Goal: Task Accomplishment & Management: Use online tool/utility

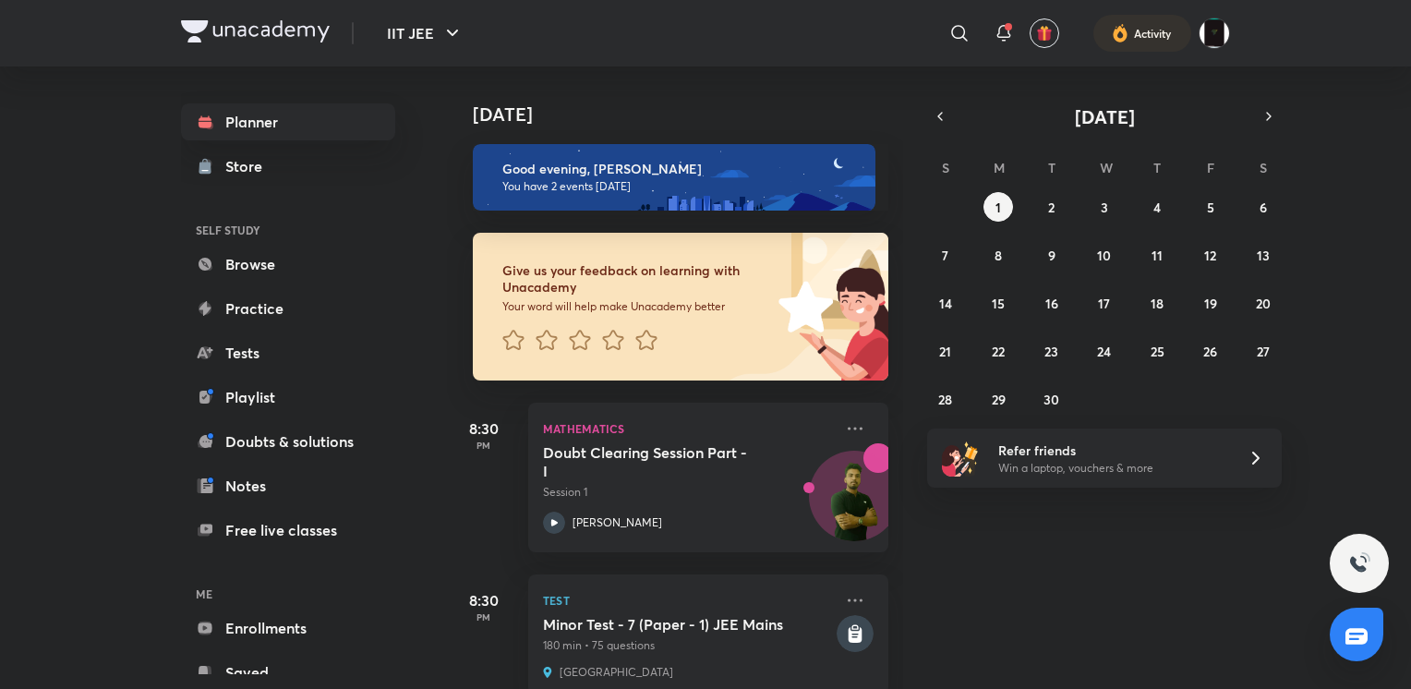
scroll to position [40, 0]
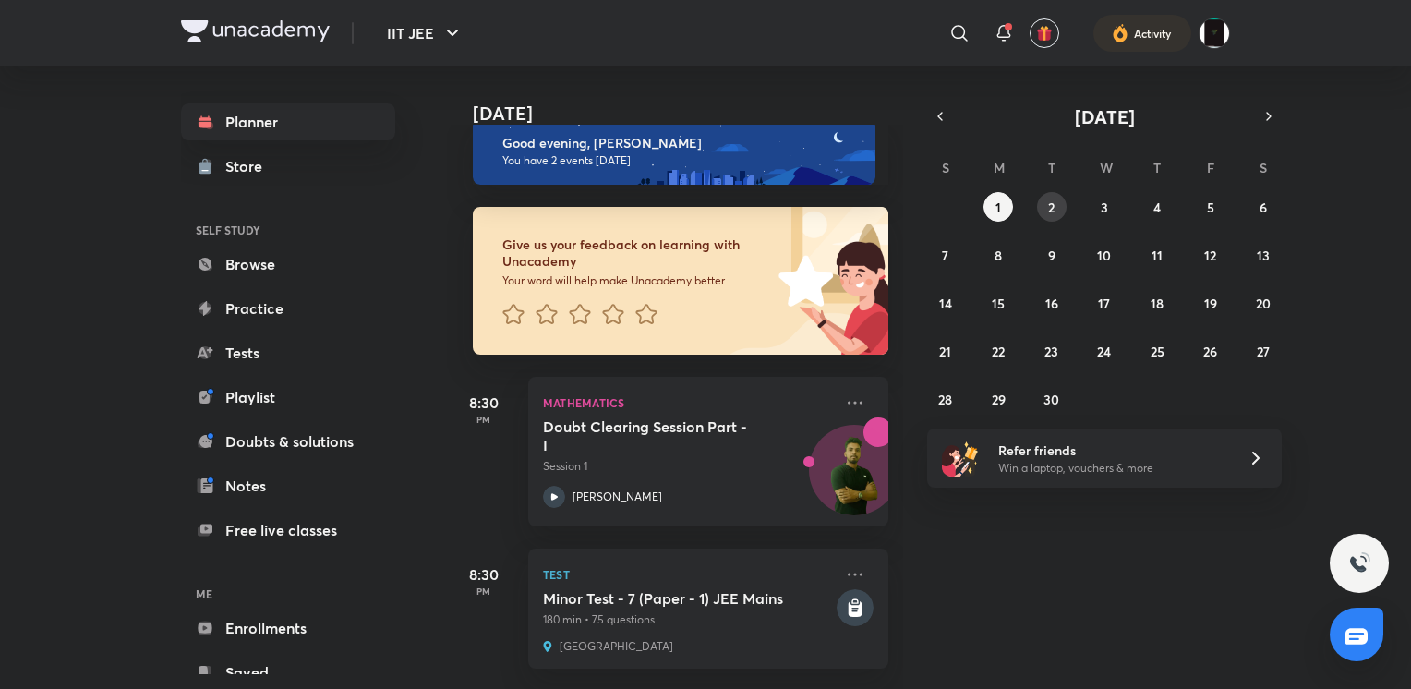
click at [1060, 216] on button "2" at bounding box center [1052, 207] width 30 height 30
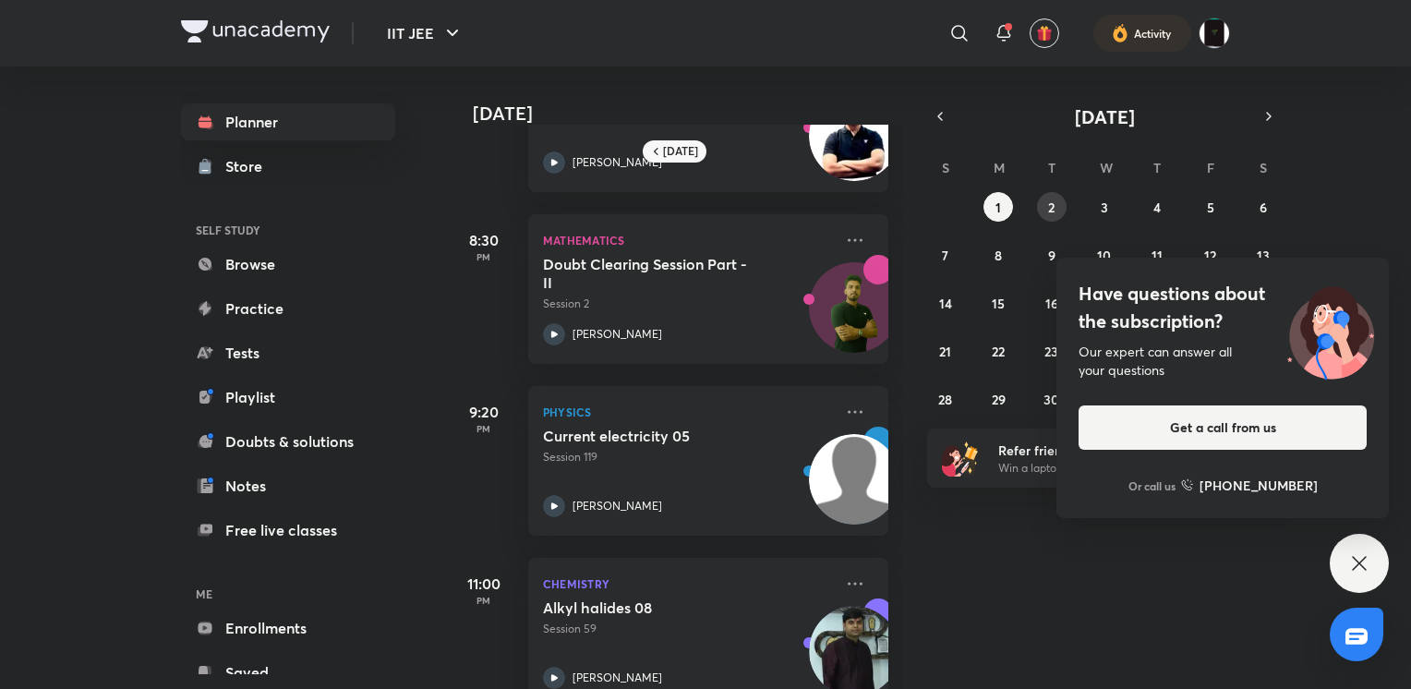
scroll to position [472, 0]
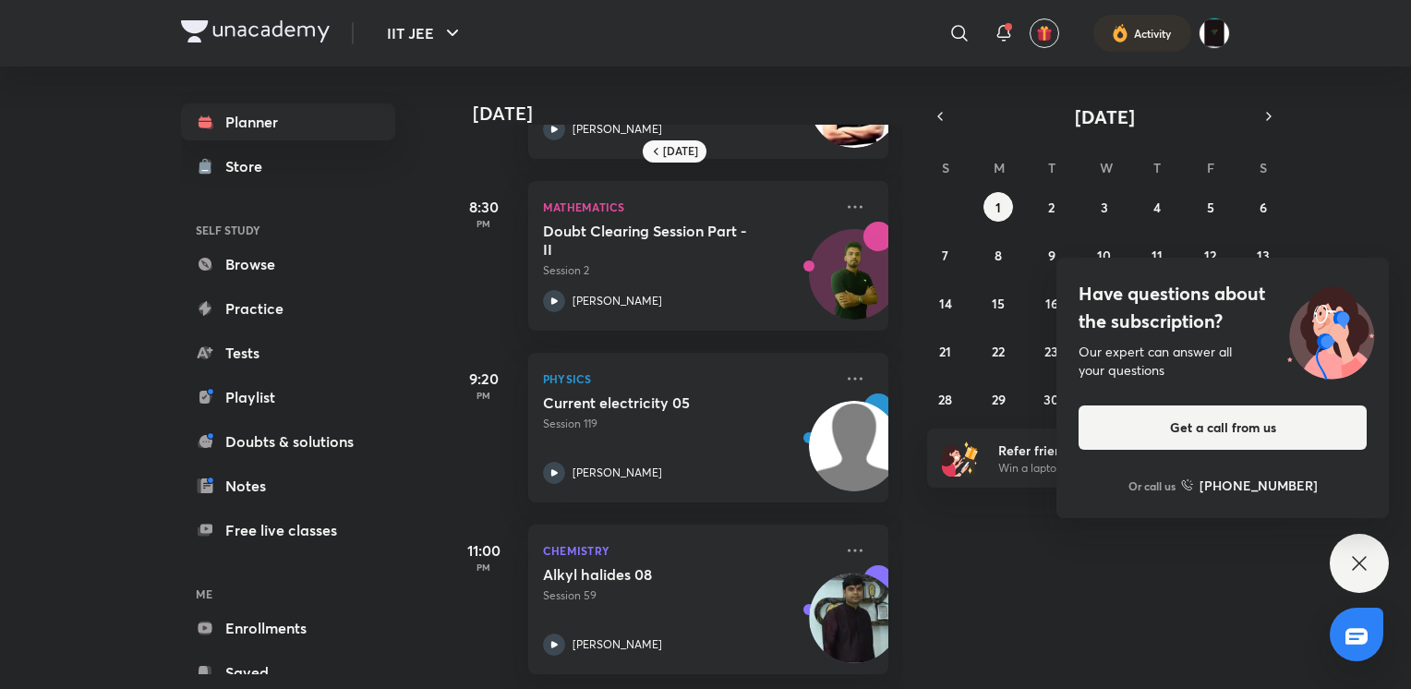
click at [1359, 566] on icon at bounding box center [1359, 563] width 22 height 22
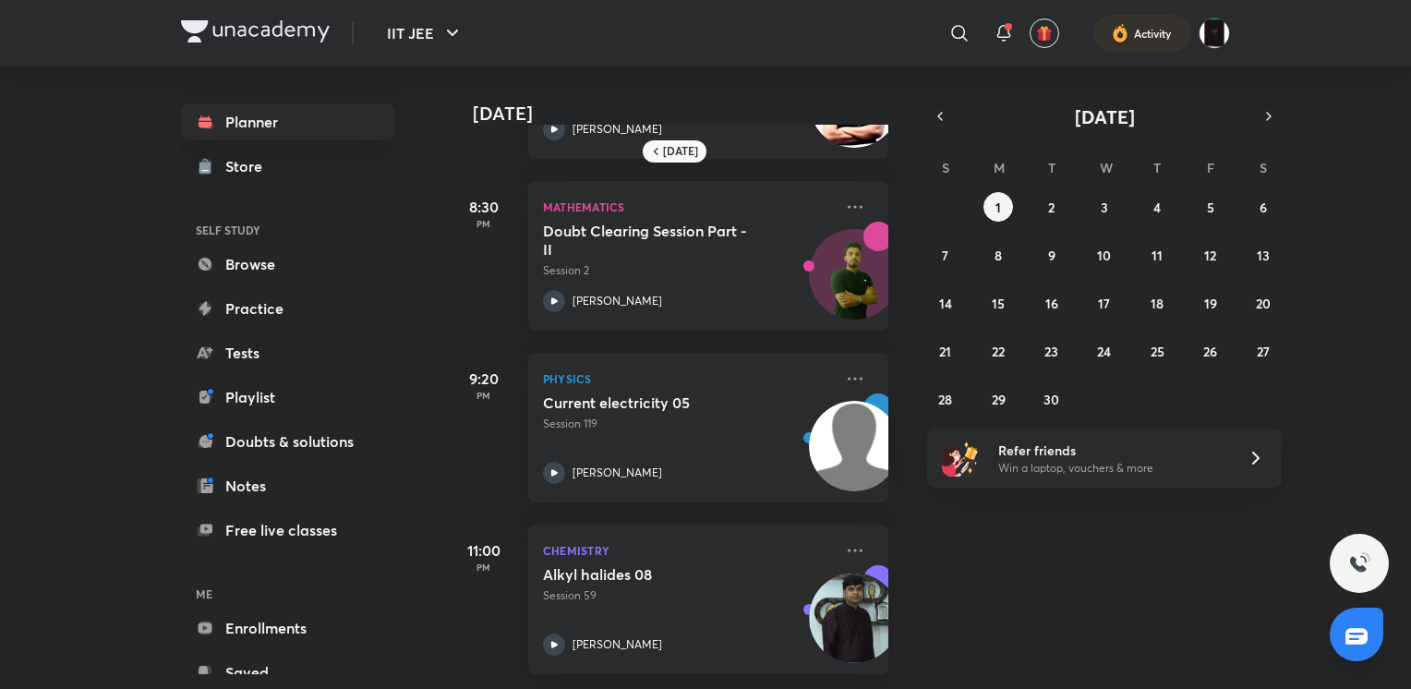
scroll to position [0, 0]
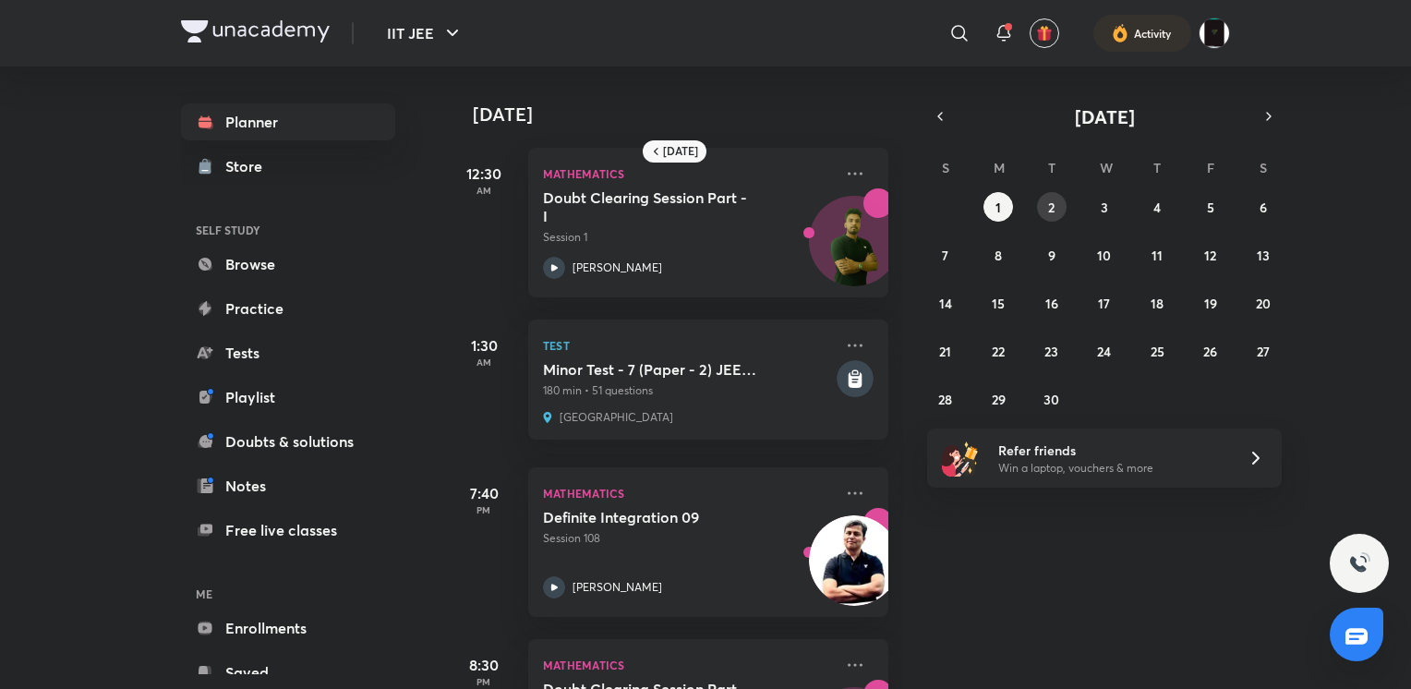
click at [1053, 214] on abbr "2" at bounding box center [1051, 208] width 6 height 18
click at [1103, 209] on abbr "3" at bounding box center [1104, 208] width 7 height 18
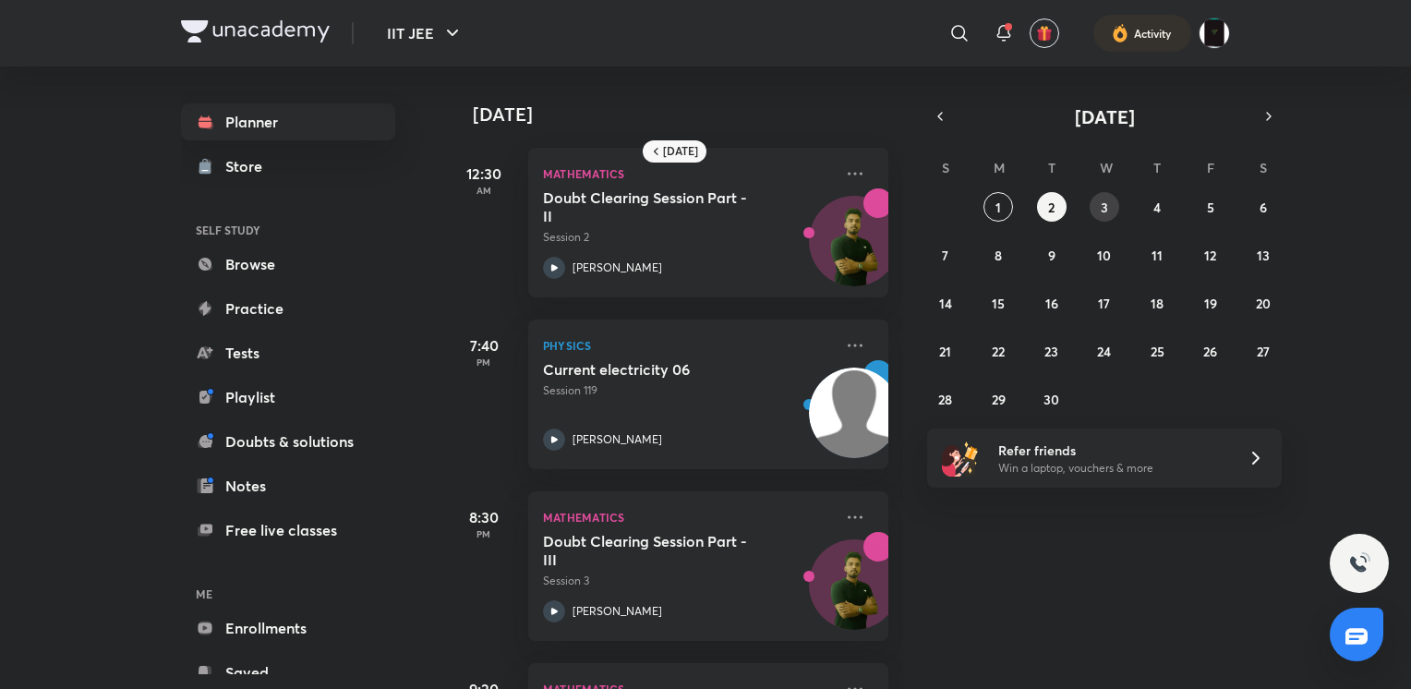
scroll to position [324, 0]
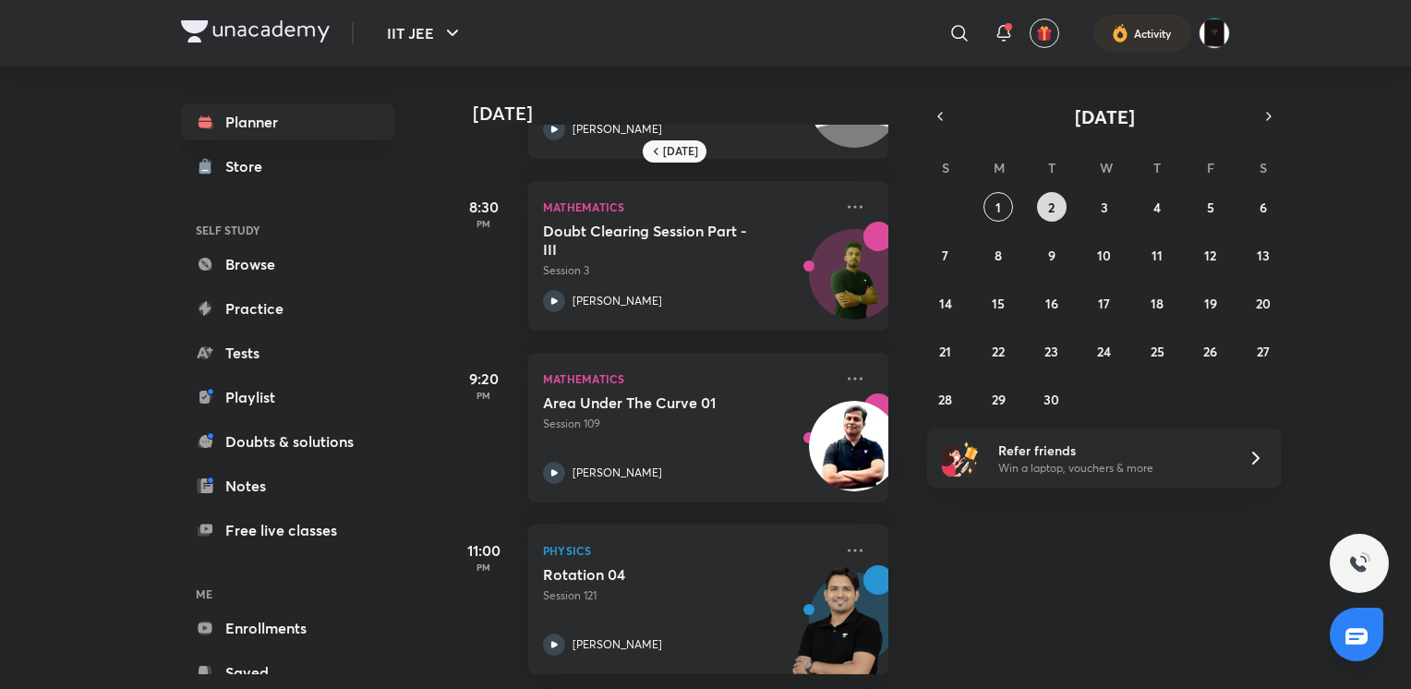
click at [1053, 211] on abbr "2" at bounding box center [1051, 208] width 6 height 18
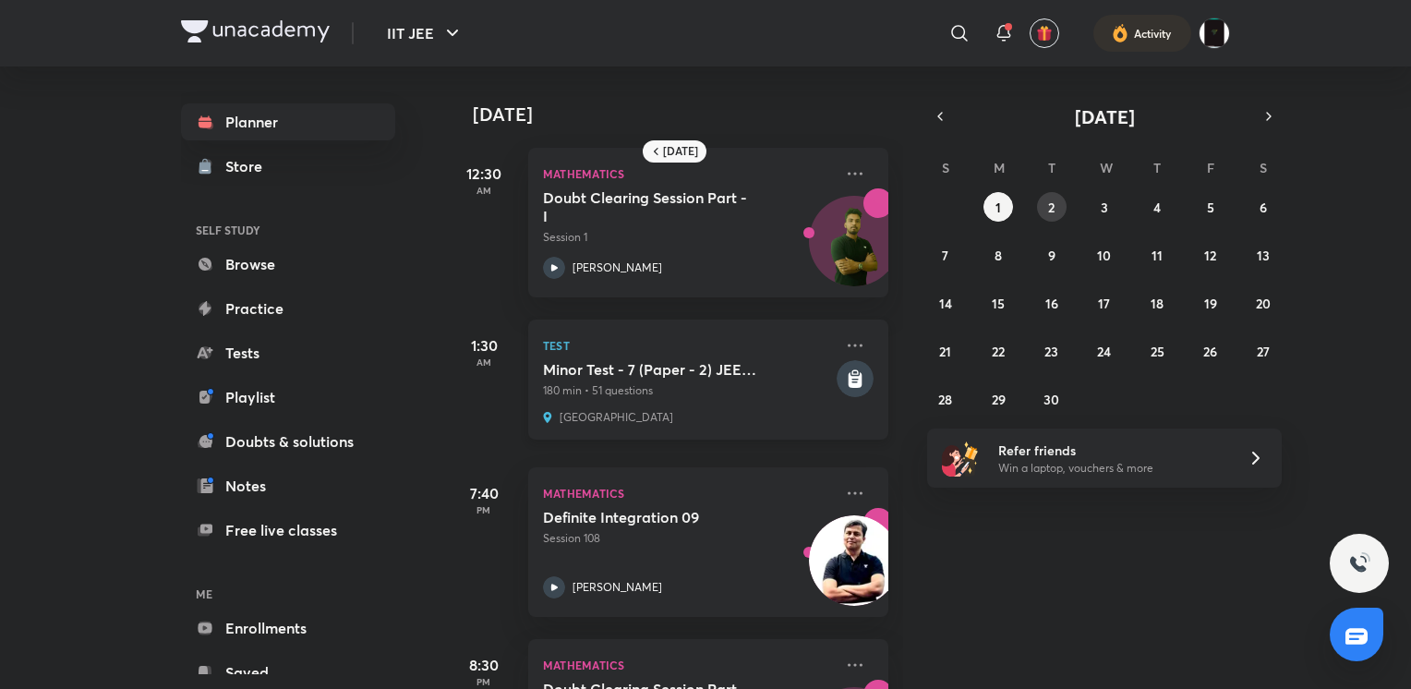
scroll to position [472, 0]
